Goal: Information Seeking & Learning: Learn about a topic

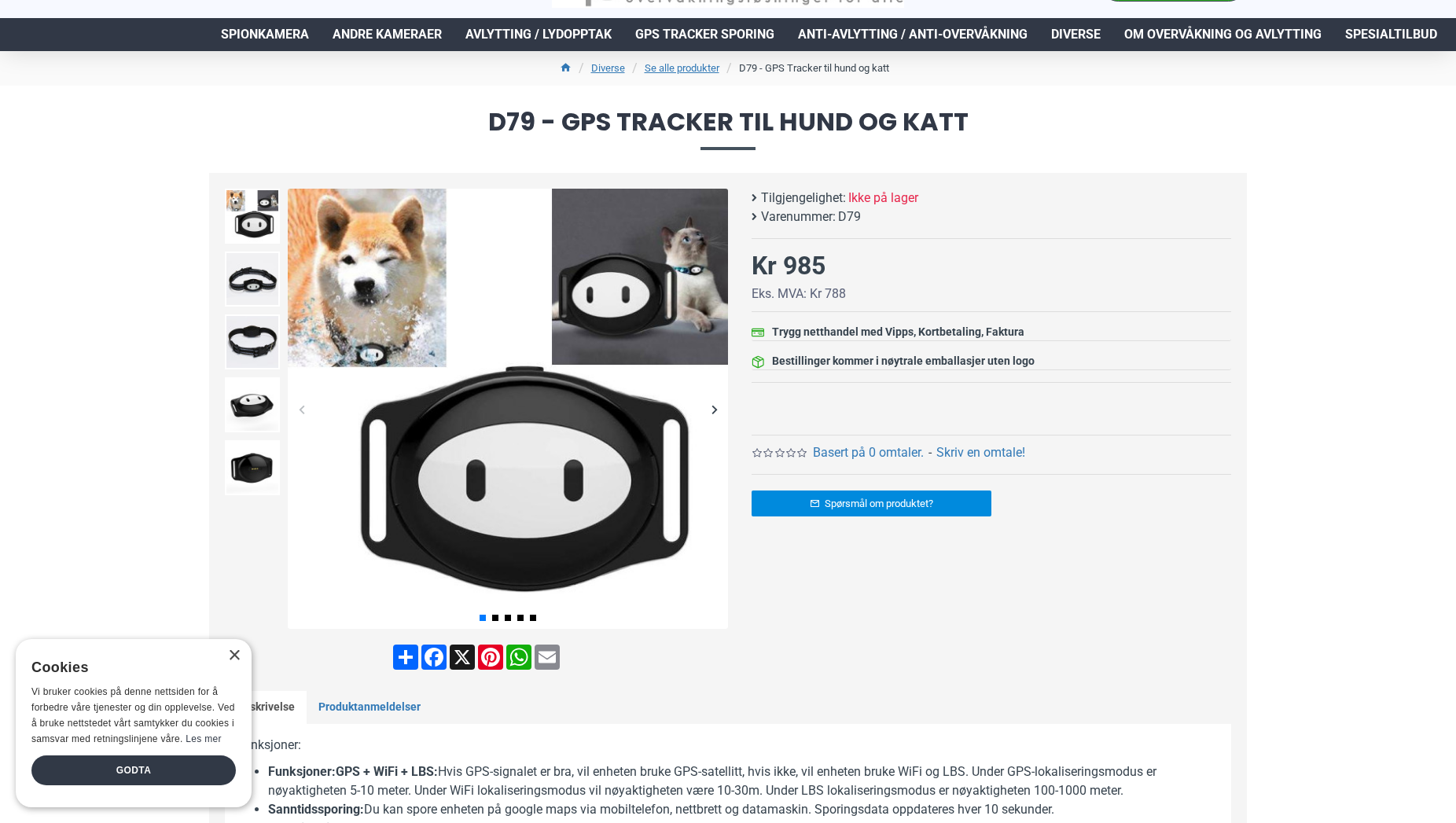
scroll to position [562, 0]
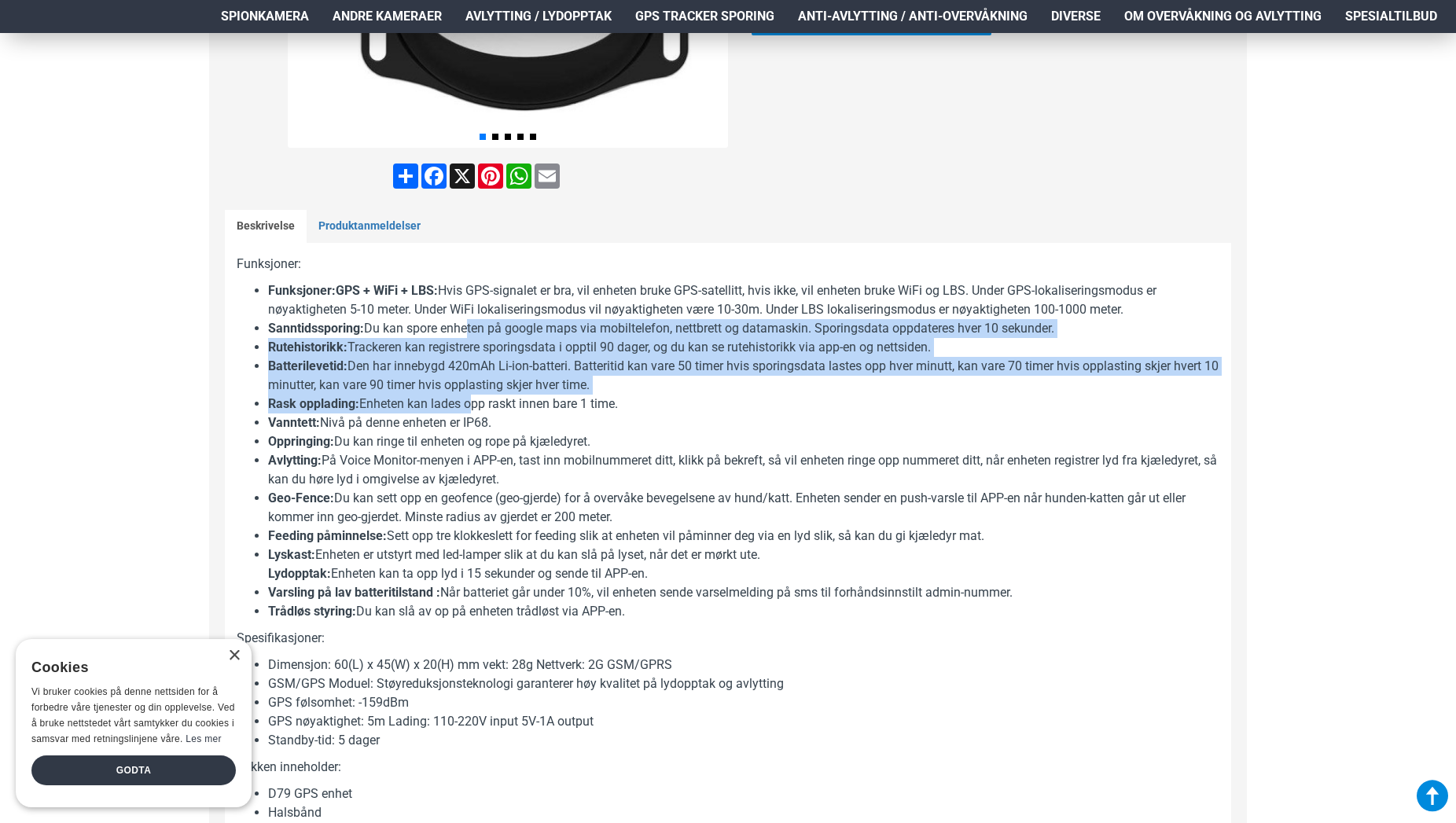
click at [467, 401] on ul "Funksjoner:GPS + WiFi + LBS: Hvis GPS-signalet er bra, vil enheten bruke GPS-sa…" at bounding box center [728, 451] width 983 height 340
click at [466, 410] on li "Rask opplading: Enheten kan lades opp raskt innen bare 1 time." at bounding box center [744, 404] width 951 height 19
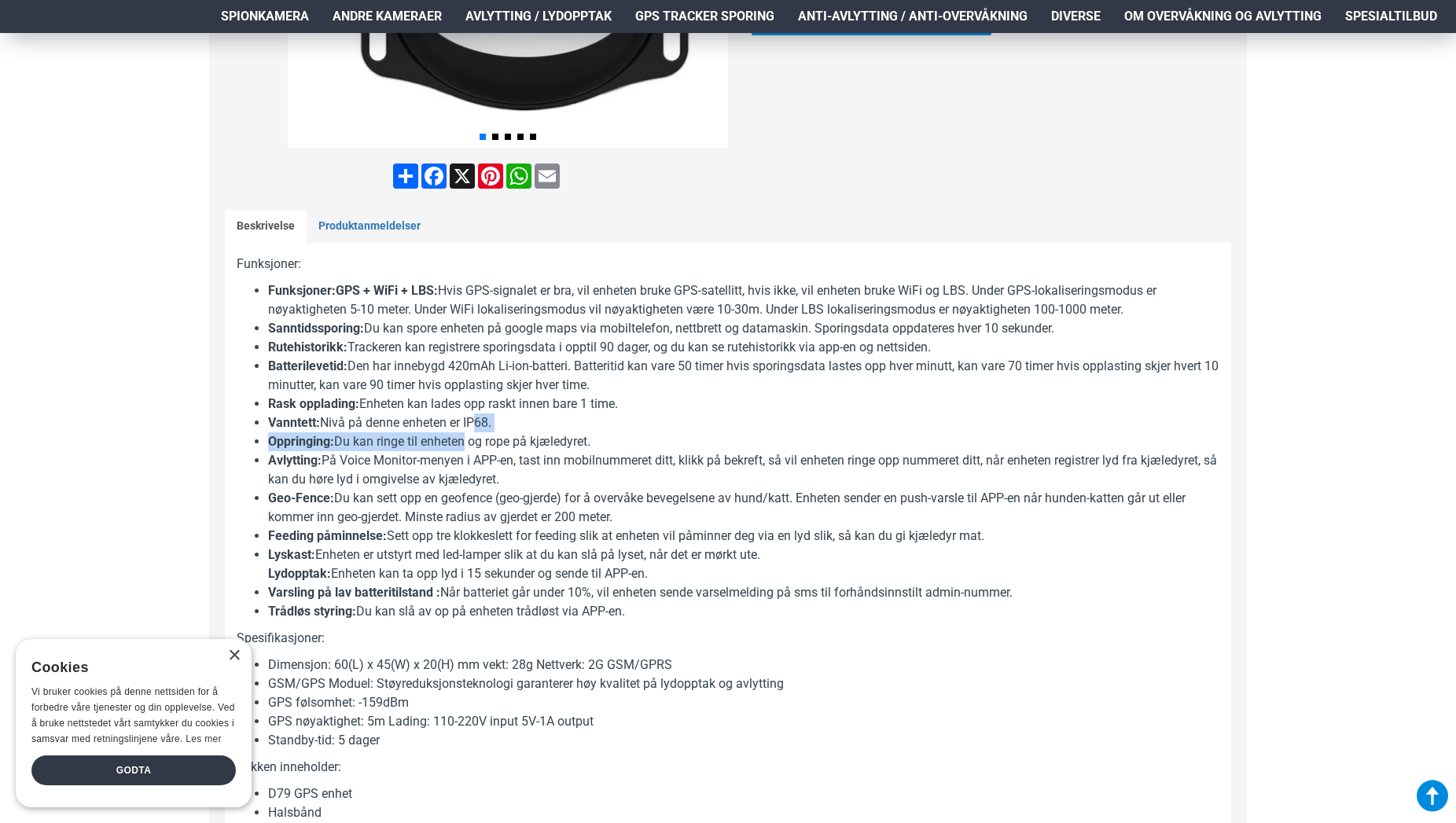
drag, startPoint x: 461, startPoint y: 464, endPoint x: 466, endPoint y: 473, distance: 10.3
click at [462, 469] on ul "Funksjoner:GPS + WiFi + LBS: Hvis GPS-signalet er bra, vil enheten bruke GPS-sa…" at bounding box center [728, 451] width 983 height 340
click at [466, 474] on li "Avlytting: På Voice Monitor-menyen i APP-en, tast inn mobilnummeret ditt, klikk…" at bounding box center [744, 470] width 951 height 37
drag, startPoint x: 469, startPoint y: 480, endPoint x: 479, endPoint y: 493, distance: 16.4
click at [478, 493] on ul "Funksjoner:GPS + WiFi + LBS: Hvis GPS-signalet er bra, vil enheten bruke GPS-sa…" at bounding box center [728, 451] width 983 height 340
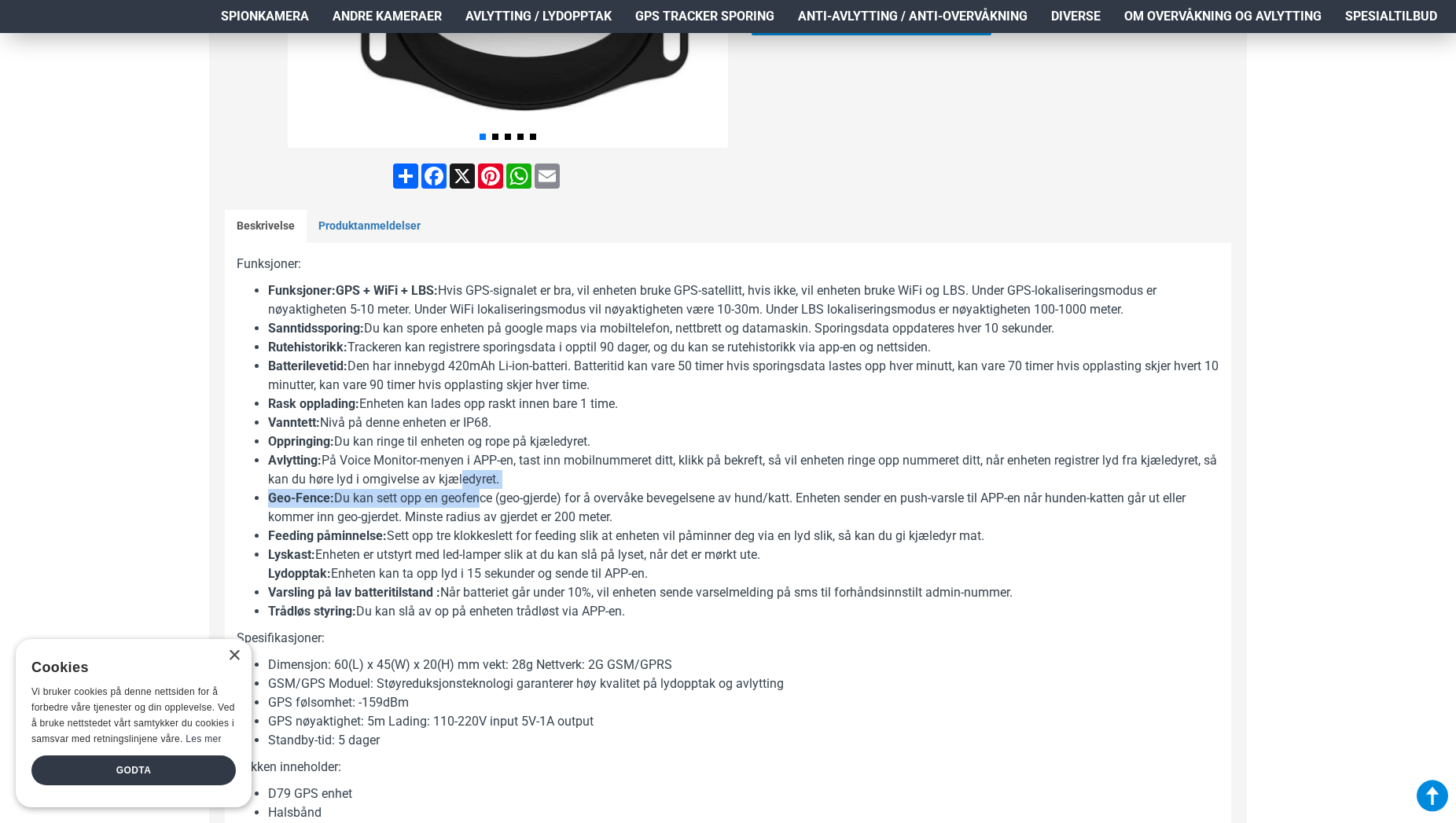
click at [478, 493] on li "Geo-Fence: Du kan sett opp en geofence (geo-gjerde) for å overvåke bevegelsene …" at bounding box center [744, 507] width 951 height 37
click at [487, 490] on ul "Funksjoner:GPS + WiFi + LBS: Hvis GPS-signalet er bra, vil enheten bruke GPS-sa…" at bounding box center [728, 451] width 983 height 340
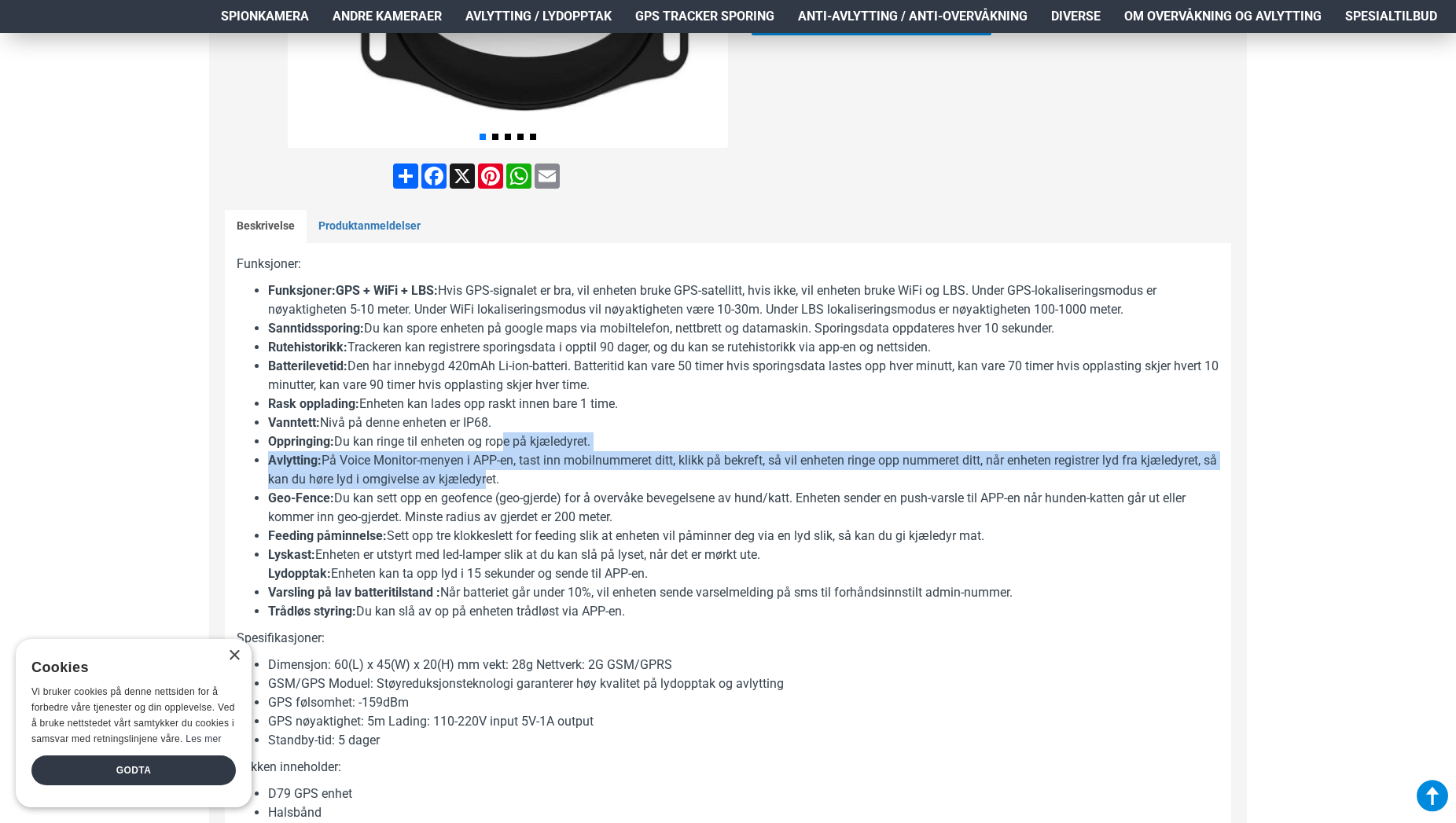
drag, startPoint x: 498, startPoint y: 445, endPoint x: 494, endPoint y: 490, distance: 45.2
click at [494, 489] on ul "Funksjoner:GPS + WiFi + LBS: Hvis GPS-signalet er bra, vil enheten bruke GPS-sa…" at bounding box center [728, 451] width 983 height 340
click at [494, 489] on li "Avlytting: På Voice Monitor-menyen i APP-en, tast inn mobilnummeret ditt, klikk…" at bounding box center [744, 470] width 951 height 37
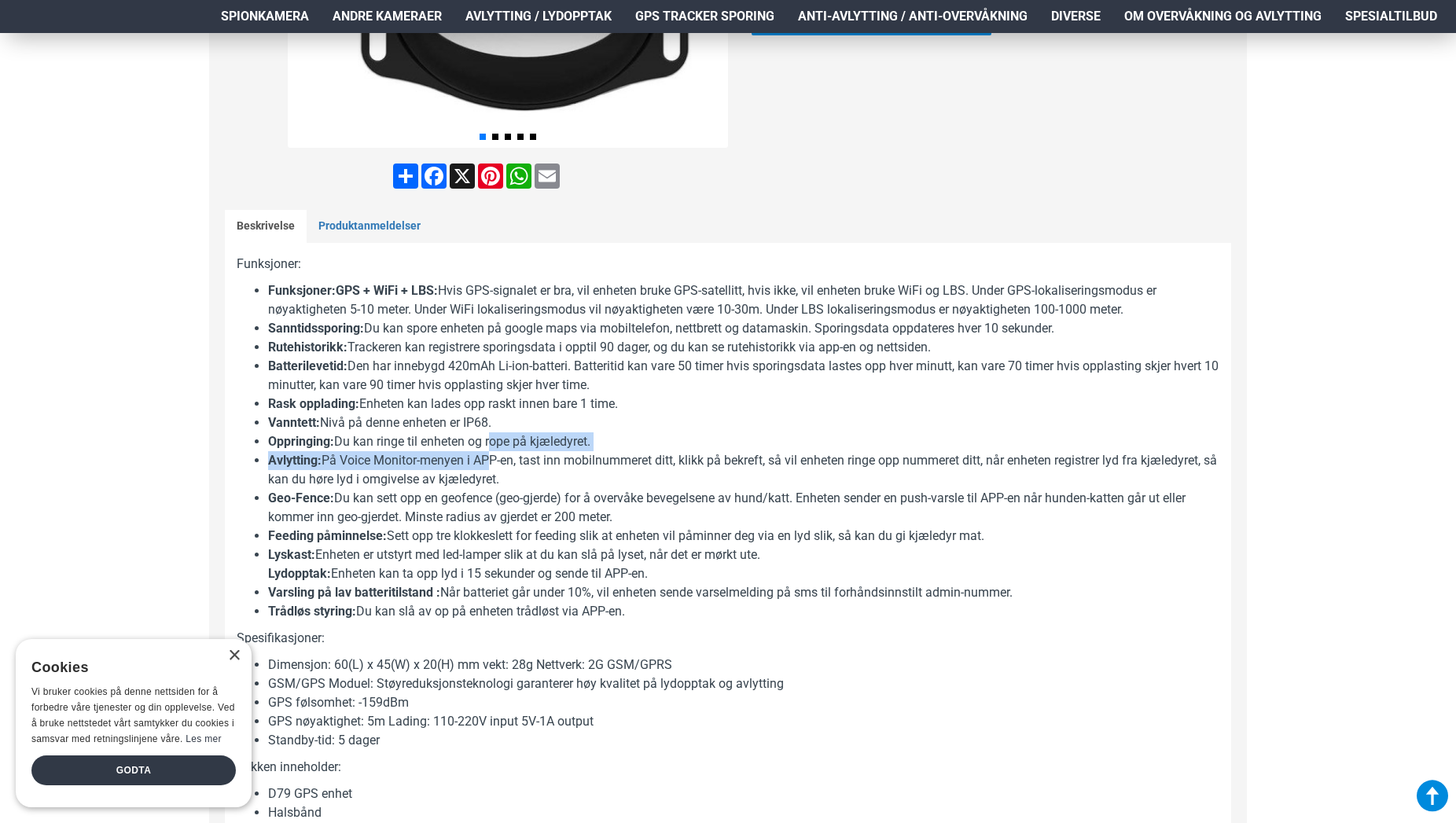
drag, startPoint x: 489, startPoint y: 454, endPoint x: 489, endPoint y: 481, distance: 27.0
click at [489, 480] on ul "Funksjoner:GPS + WiFi + LBS: Hvis GPS-signalet er bra, vil enheten bruke GPS-sa…" at bounding box center [728, 451] width 983 height 340
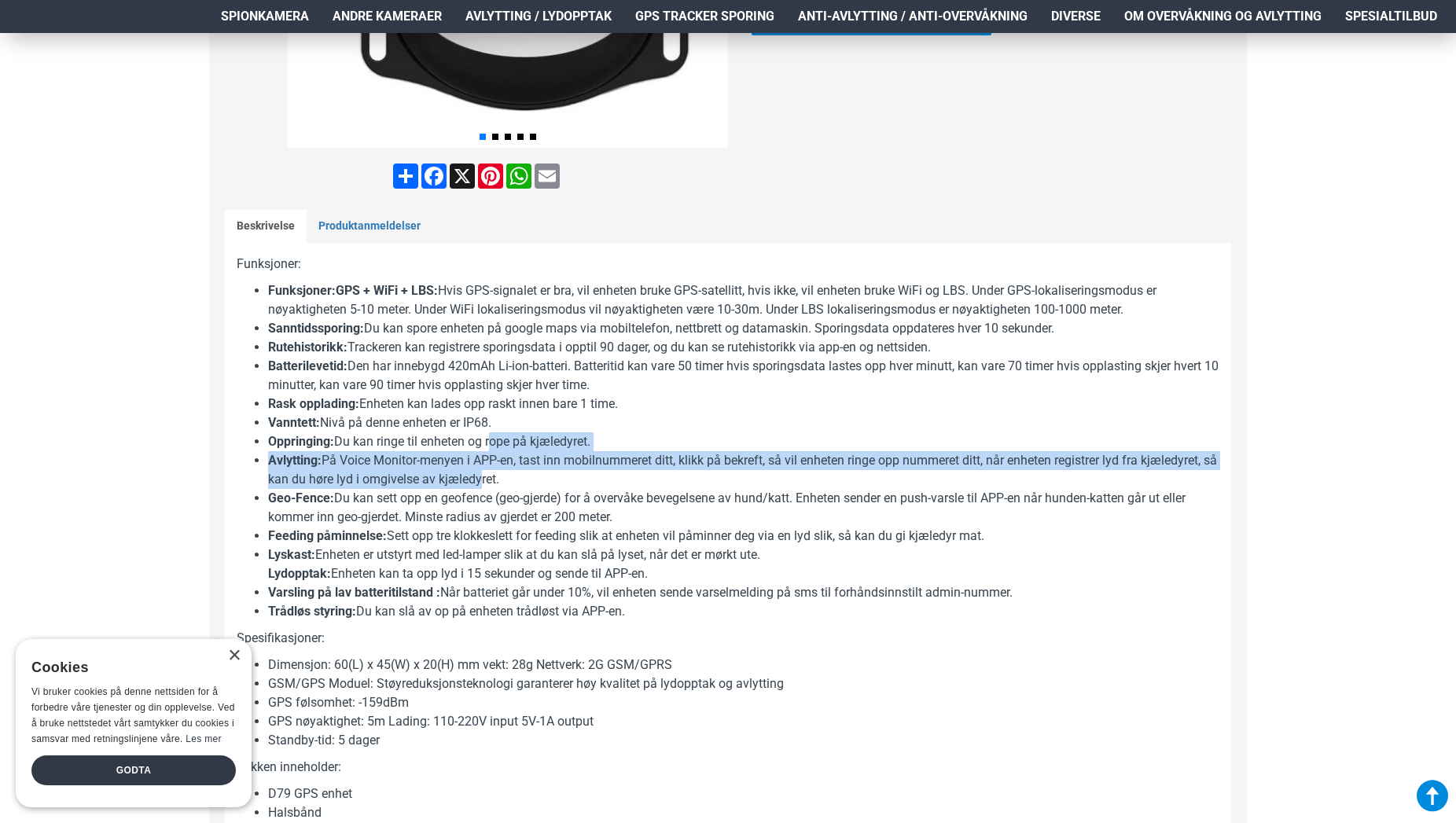
click at [491, 478] on li "Avlytting: På Voice Monitor-menyen i APP-en, tast inn mobilnummeret ditt, klikk…" at bounding box center [744, 470] width 951 height 37
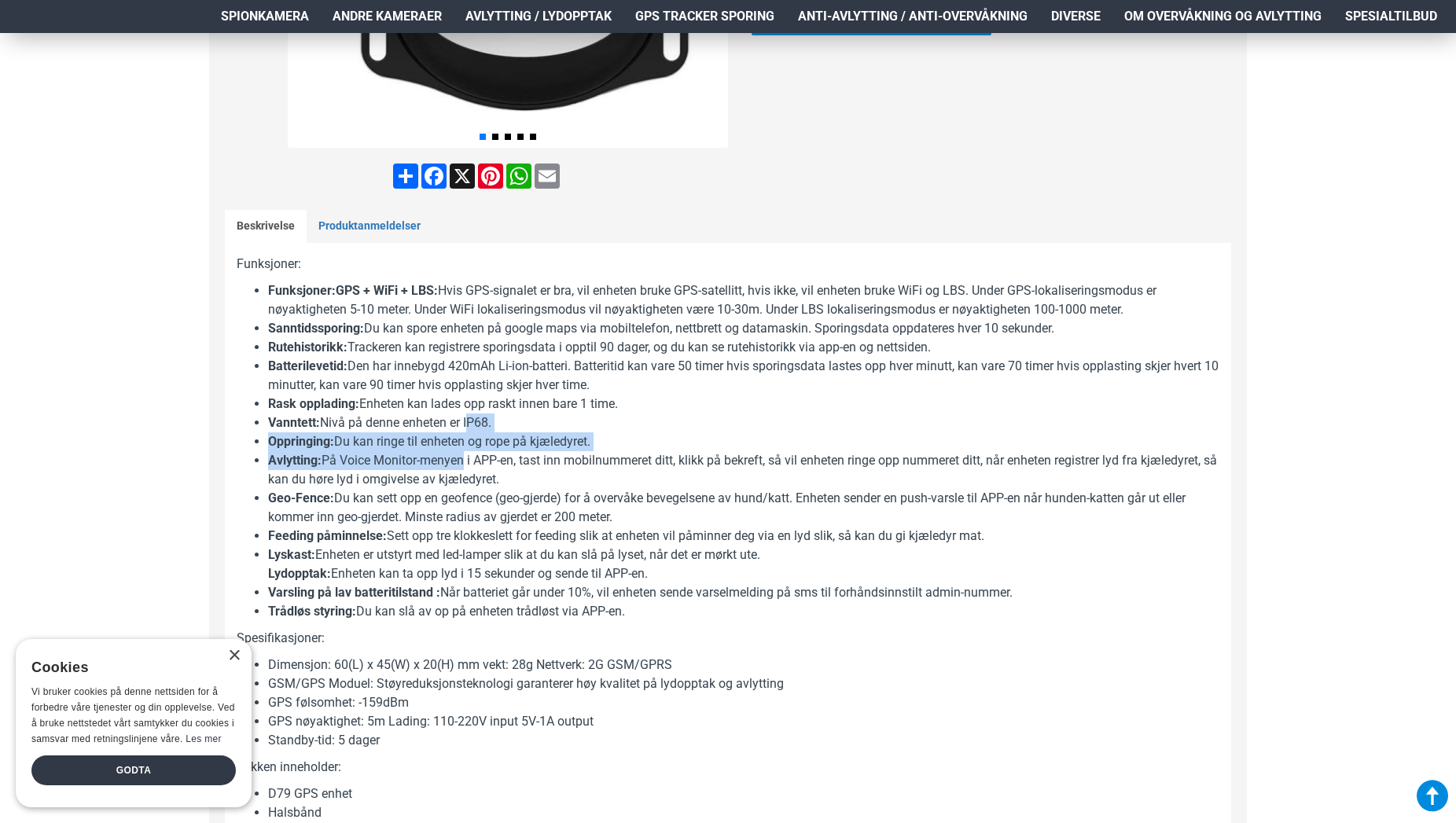
drag, startPoint x: 463, startPoint y: 453, endPoint x: 460, endPoint y: 469, distance: 16.3
click at [460, 469] on ul "Funksjoner:GPS + WiFi + LBS: Hvis GPS-signalet er bra, vil enheten bruke GPS-sa…" at bounding box center [728, 451] width 983 height 340
drag, startPoint x: 460, startPoint y: 469, endPoint x: 337, endPoint y: 242, distance: 258.2
click at [461, 466] on li "Avlytting: På Voice Monitor-menyen i APP-en, tast inn mobilnummeret ditt, klikk…" at bounding box center [744, 470] width 951 height 37
